Goal: Task Accomplishment & Management: Complete application form

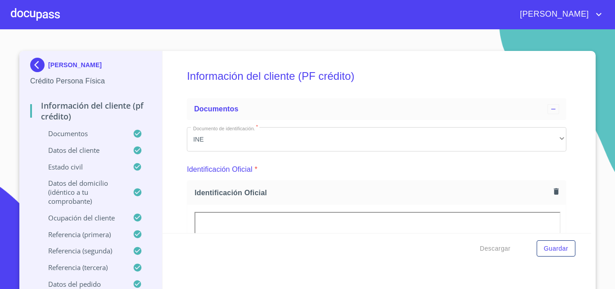
click at [28, 15] on div at bounding box center [35, 14] width 49 height 29
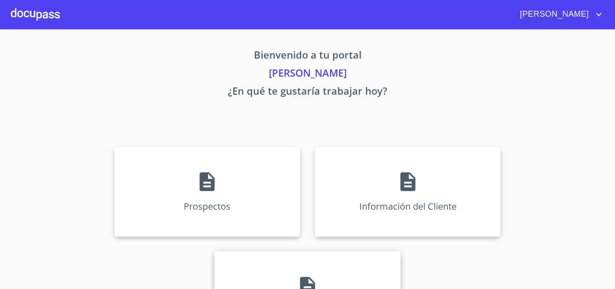
scroll to position [59, 0]
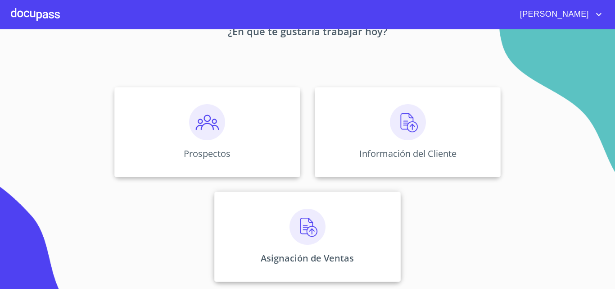
click at [317, 240] on img at bounding box center [307, 226] width 36 height 36
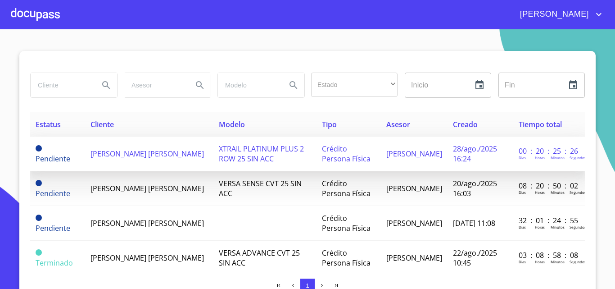
click at [147, 156] on span "[PERSON_NAME] [PERSON_NAME]" at bounding box center [146, 154] width 113 height 10
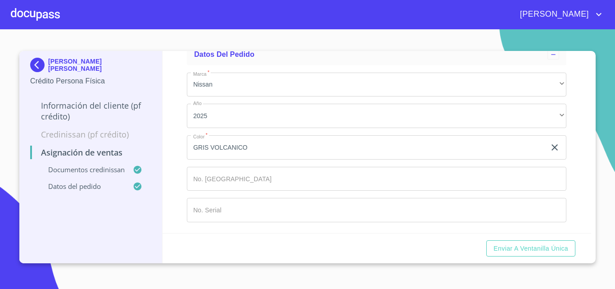
scroll to position [584, 0]
click at [537, 237] on div "Enviar a Ventanilla única" at bounding box center [377, 248] width 429 height 31
click at [537, 244] on span "Enviar a Ventanilla única" at bounding box center [530, 248] width 75 height 11
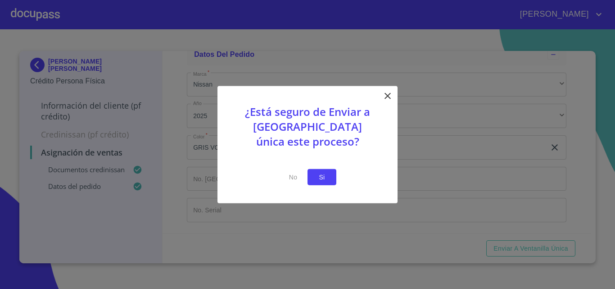
click at [326, 177] on span "Si" at bounding box center [322, 176] width 14 height 11
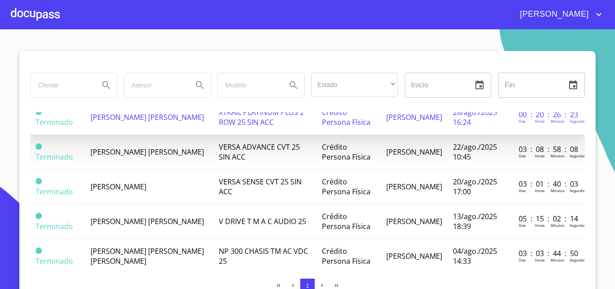
scroll to position [84, 0]
